Goal: Task Accomplishment & Management: Manage account settings

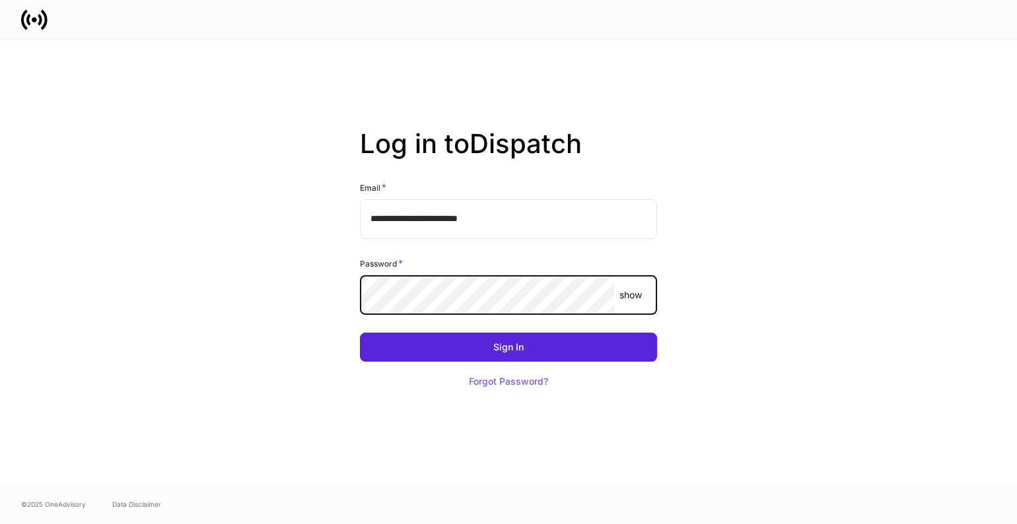
click at [508, 347] on button "Sign In" at bounding box center [508, 347] width 297 height 29
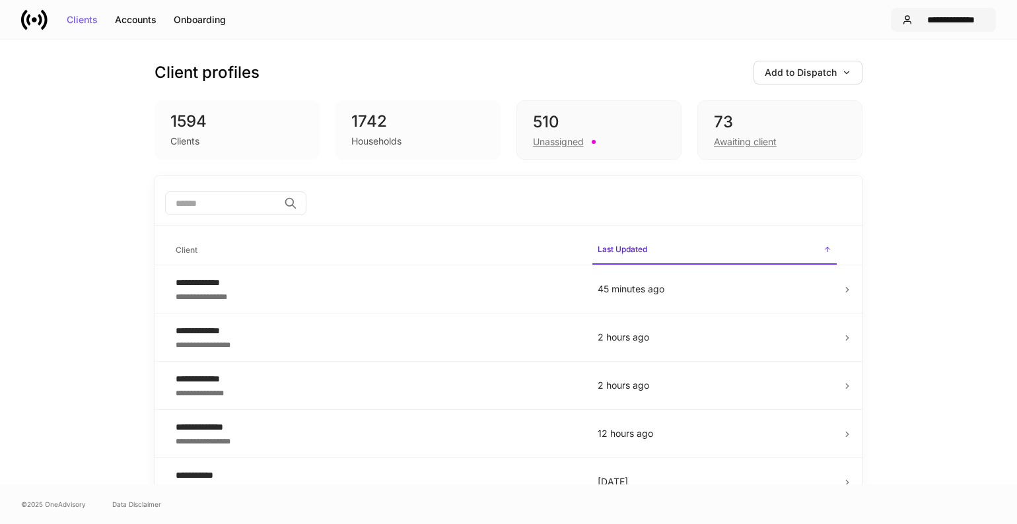
click at [952, 17] on div "**********" at bounding box center [951, 19] width 67 height 9
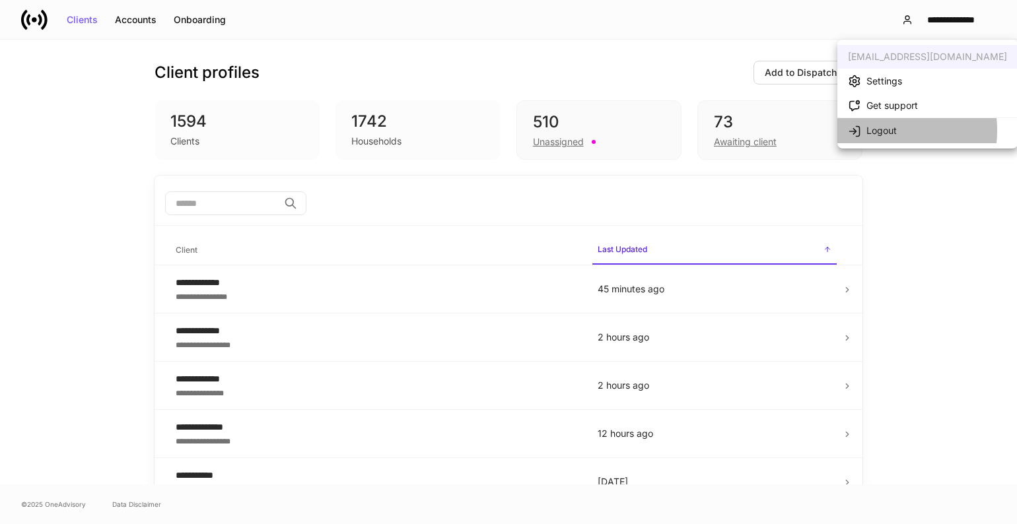
click at [883, 130] on div "Logout" at bounding box center [881, 130] width 30 height 13
